Goal: Task Accomplishment & Management: Manage account settings

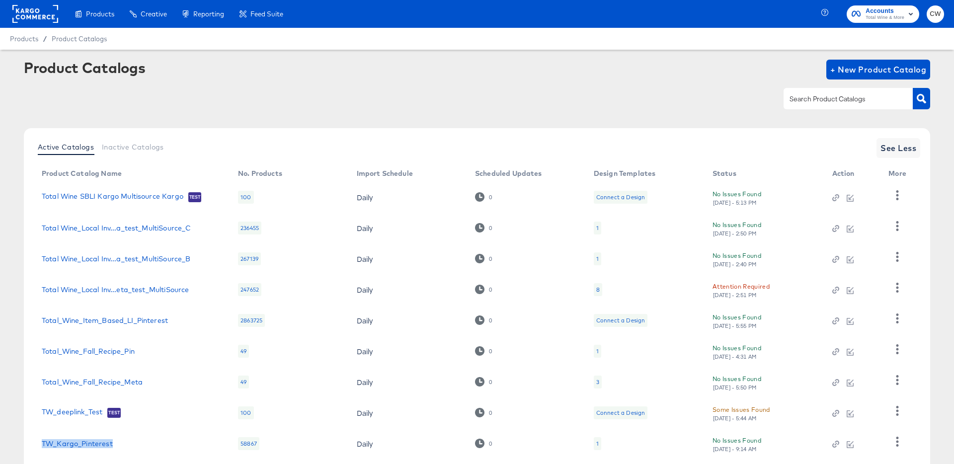
click at [860, 7] on span "Accounts Total Wine & More" at bounding box center [882, 14] width 63 height 16
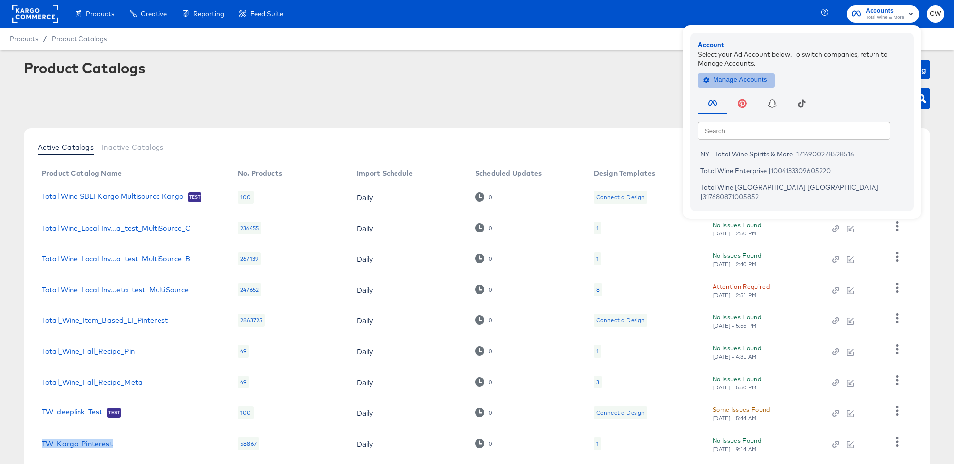
click at [737, 76] on span "Manage Accounts" at bounding box center [736, 80] width 62 height 11
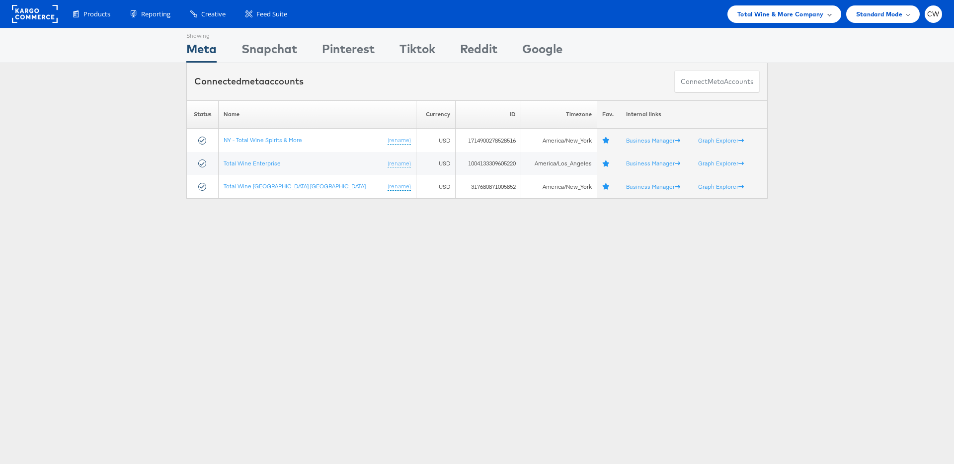
click at [773, 13] on span "Total Wine & More Company" at bounding box center [780, 14] width 86 height 10
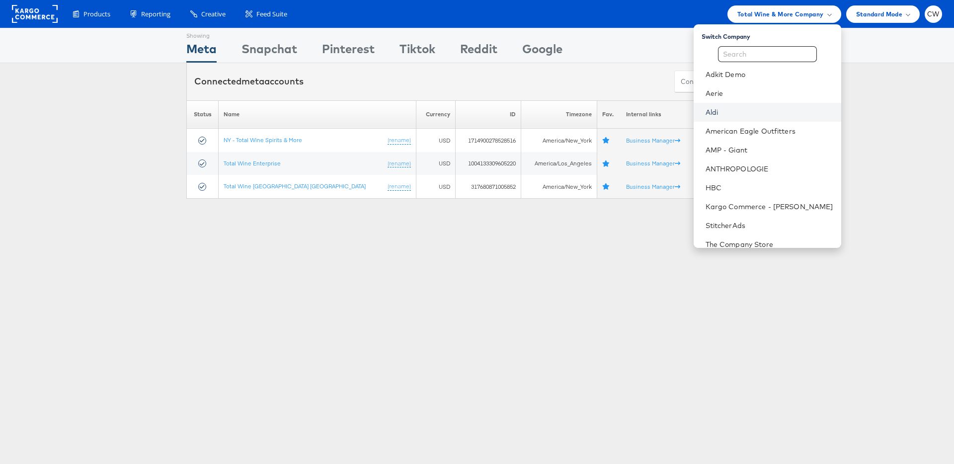
click at [732, 110] on link "Aldi" at bounding box center [769, 112] width 128 height 10
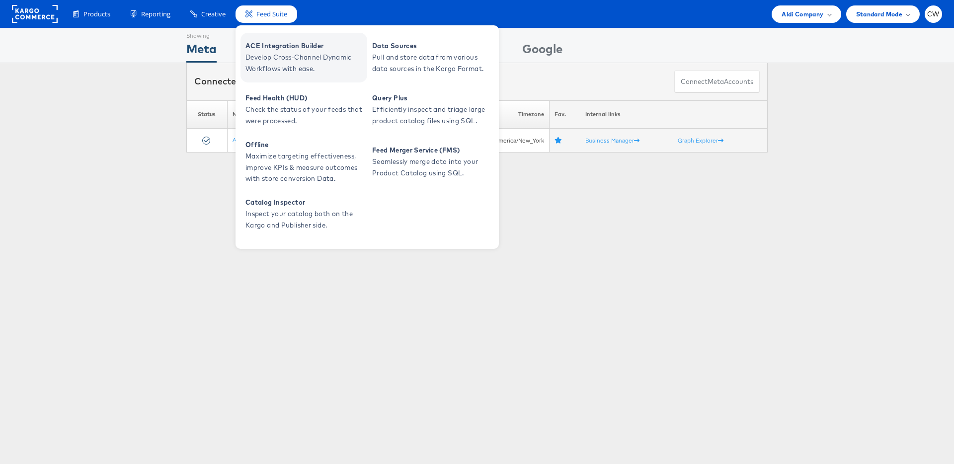
click at [305, 63] on span "Develop Cross-Channel Dynamic Workflows with ease." at bounding box center [304, 63] width 119 height 23
